Goal: Find specific page/section: Find specific page/section

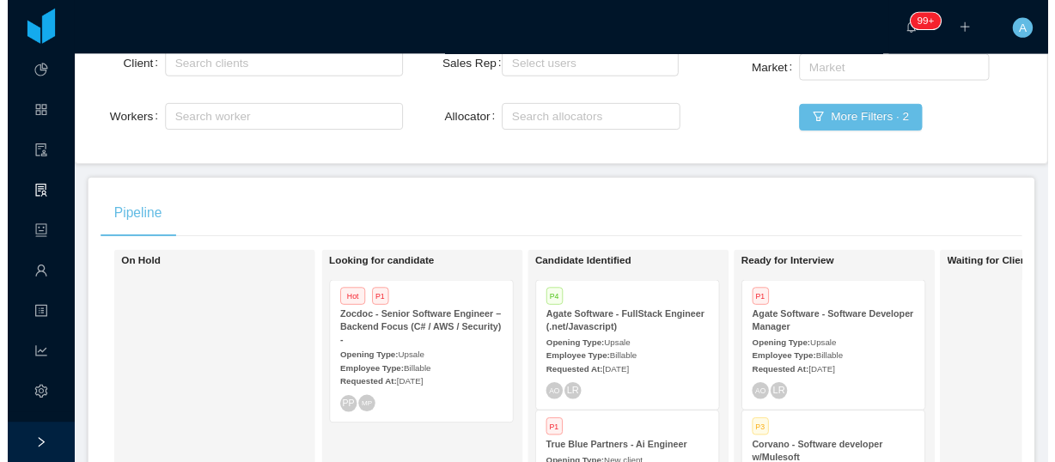
scroll to position [0, 78]
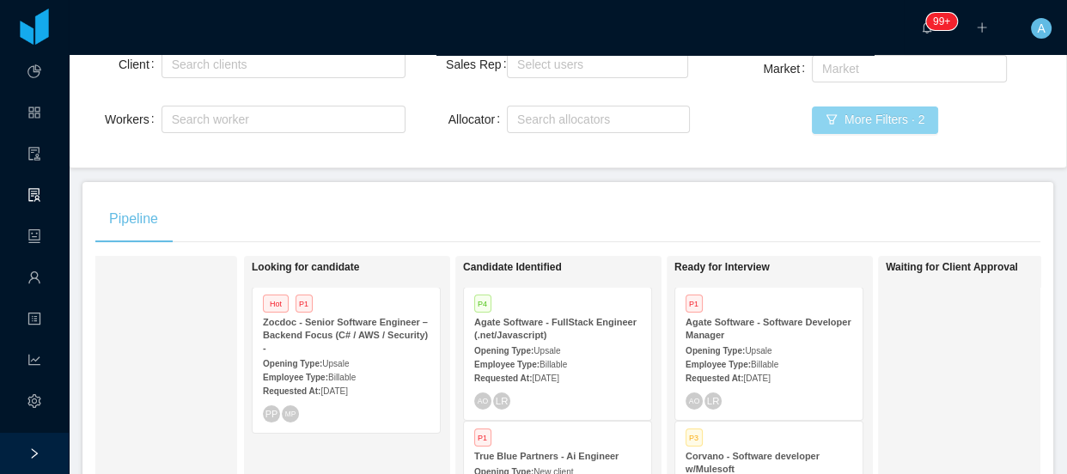
click at [920, 121] on button "More Filters · 2" at bounding box center [875, 120] width 126 height 27
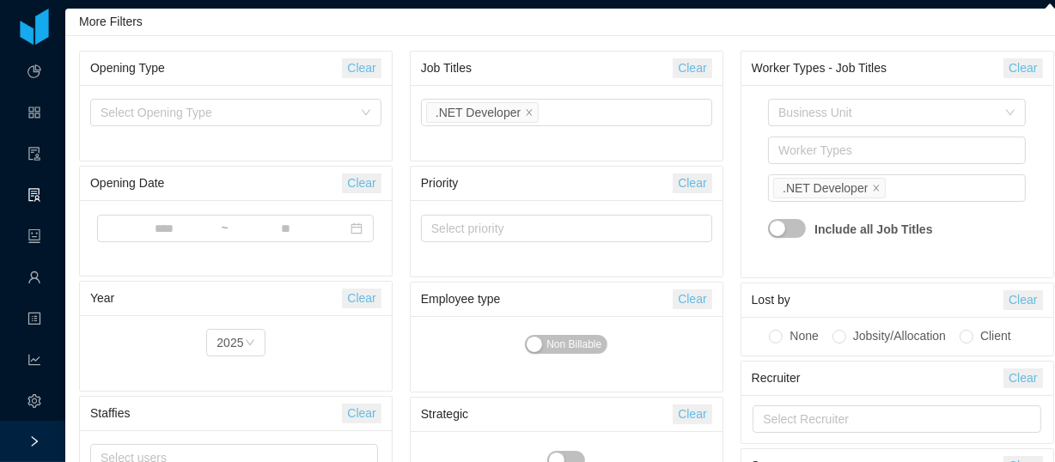
click at [694, 69] on button "Clear" at bounding box center [692, 68] width 39 height 20
click at [601, 114] on div "Select Job Titles" at bounding box center [562, 112] width 263 height 17
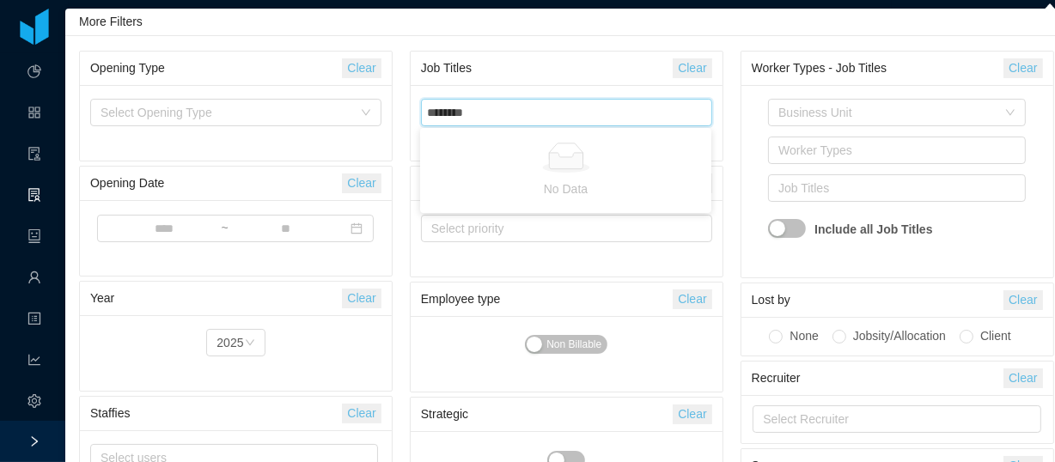
type input "*******"
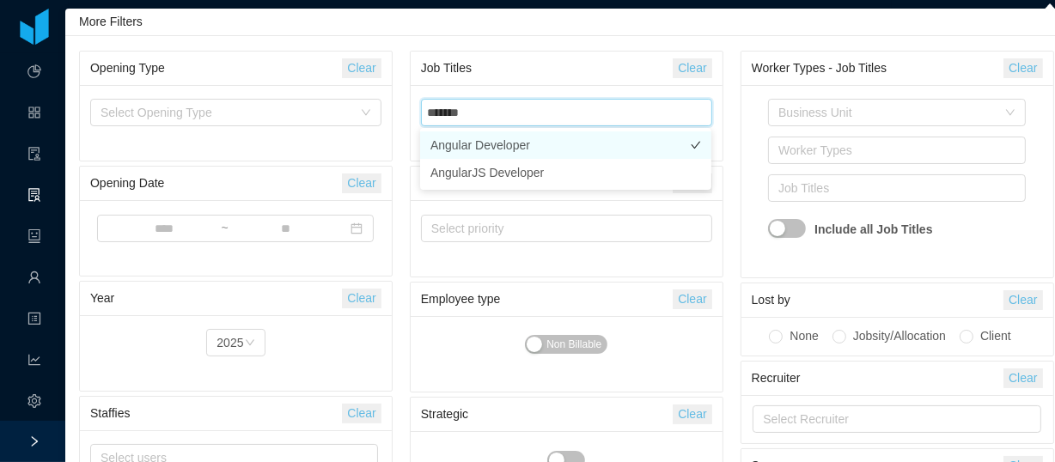
click at [532, 151] on li "Angular Developer" at bounding box center [565, 144] width 291 height 27
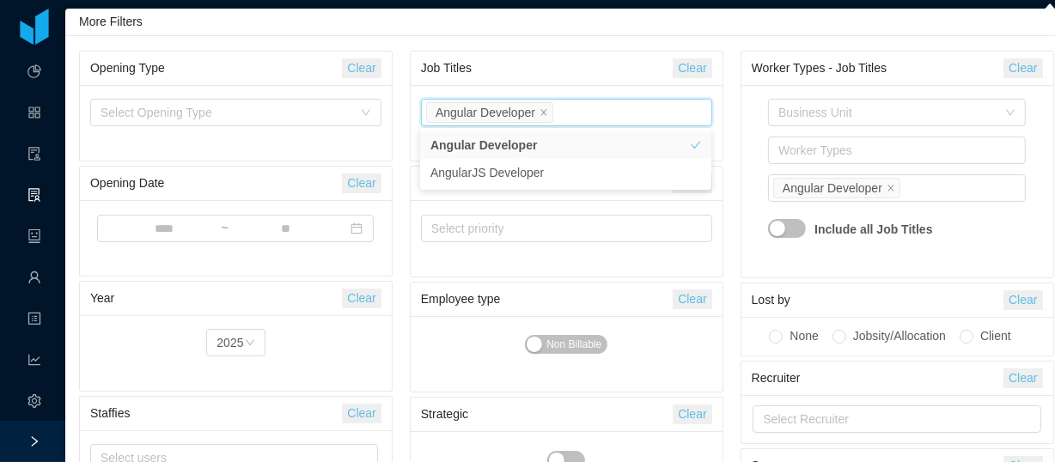
click at [758, 155] on div "Business Unit Worker Types Job Titles Angular Developer Include all Job Titles" at bounding box center [897, 181] width 291 height 172
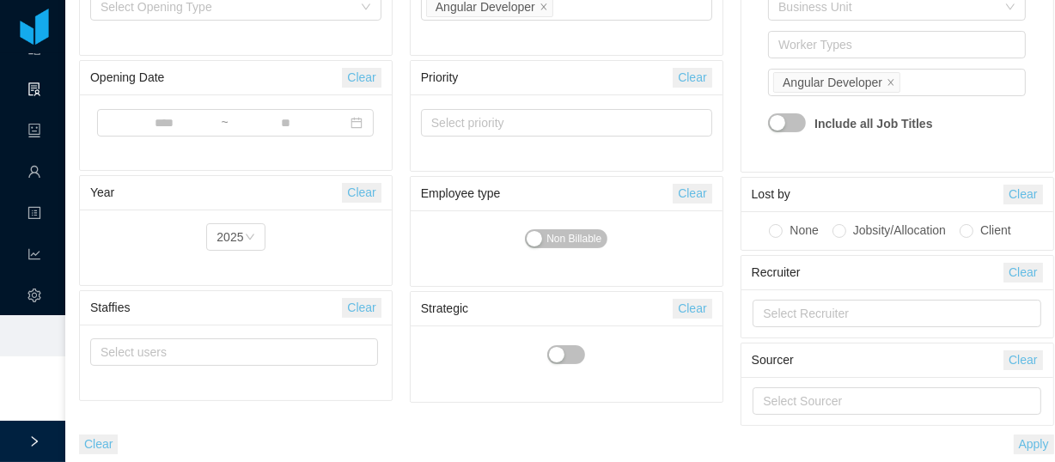
click at [1028, 448] on button "Apply" at bounding box center [1034, 445] width 40 height 20
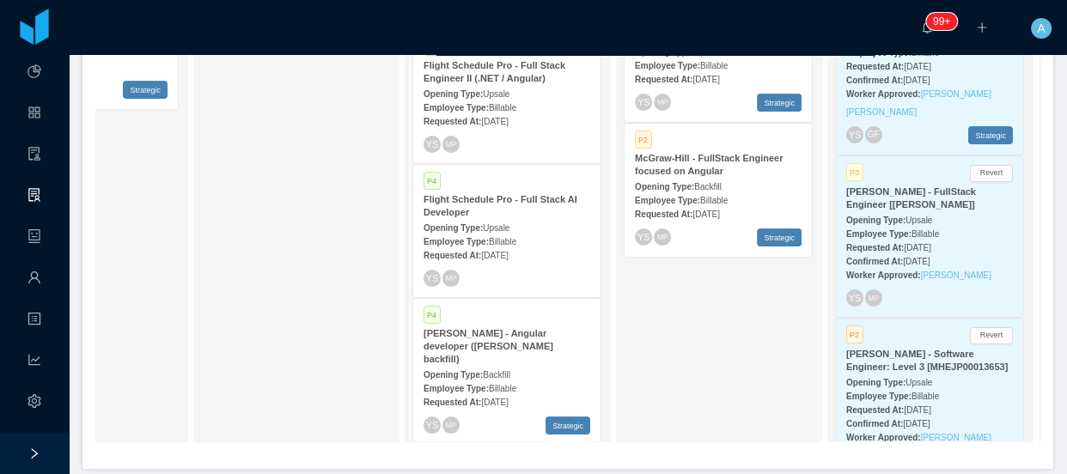
scroll to position [405, 0]
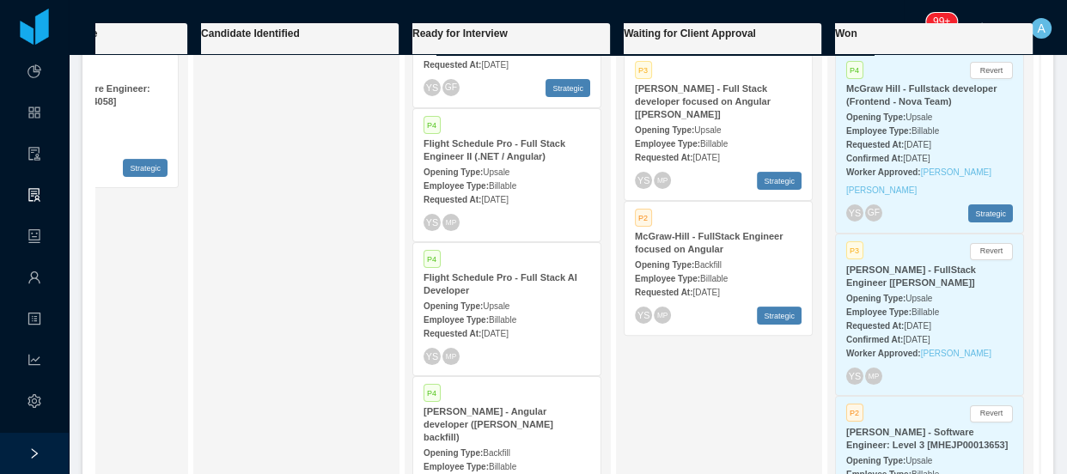
click at [704, 283] on div "Requested At: [DATE]" at bounding box center [718, 292] width 167 height 18
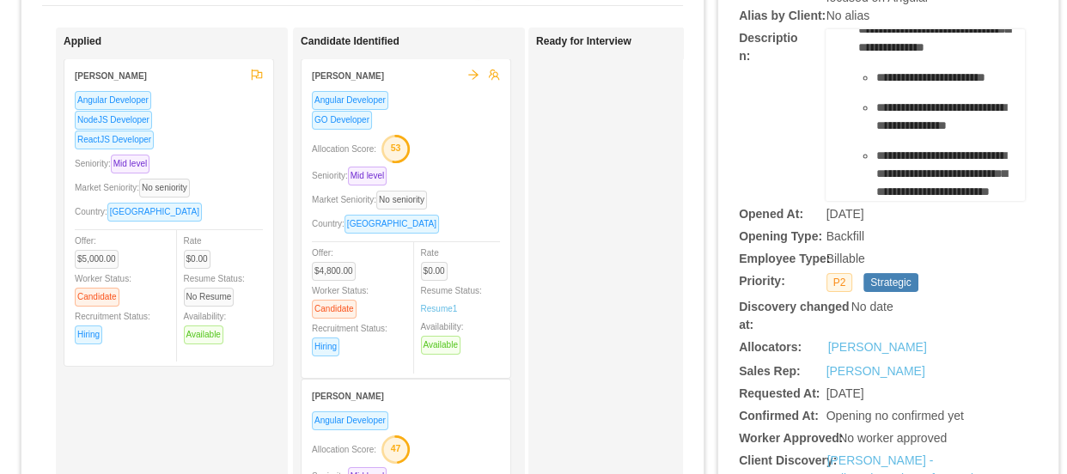
scroll to position [312, 0]
